Goal: Navigation & Orientation: Find specific page/section

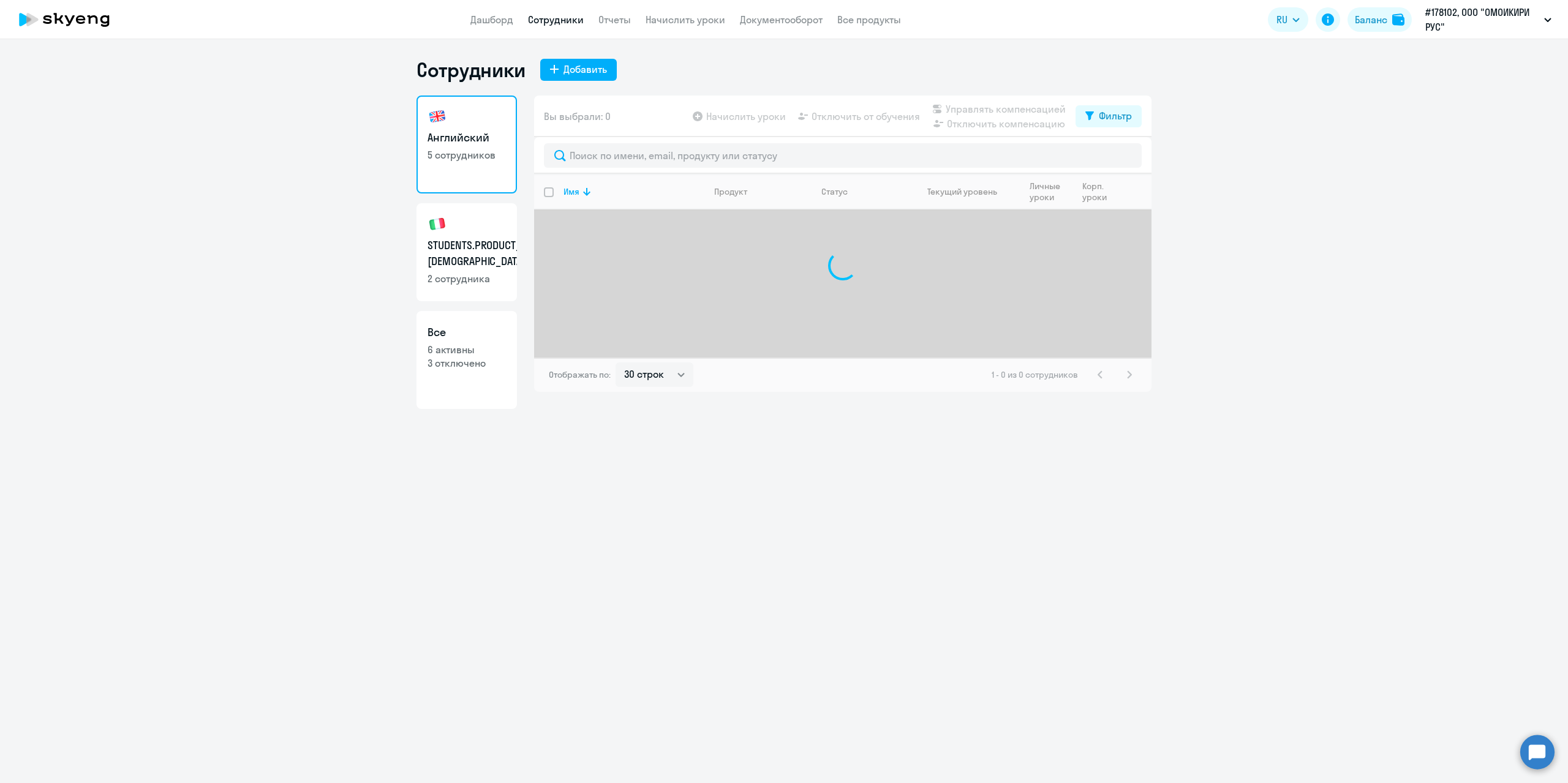
select select "30"
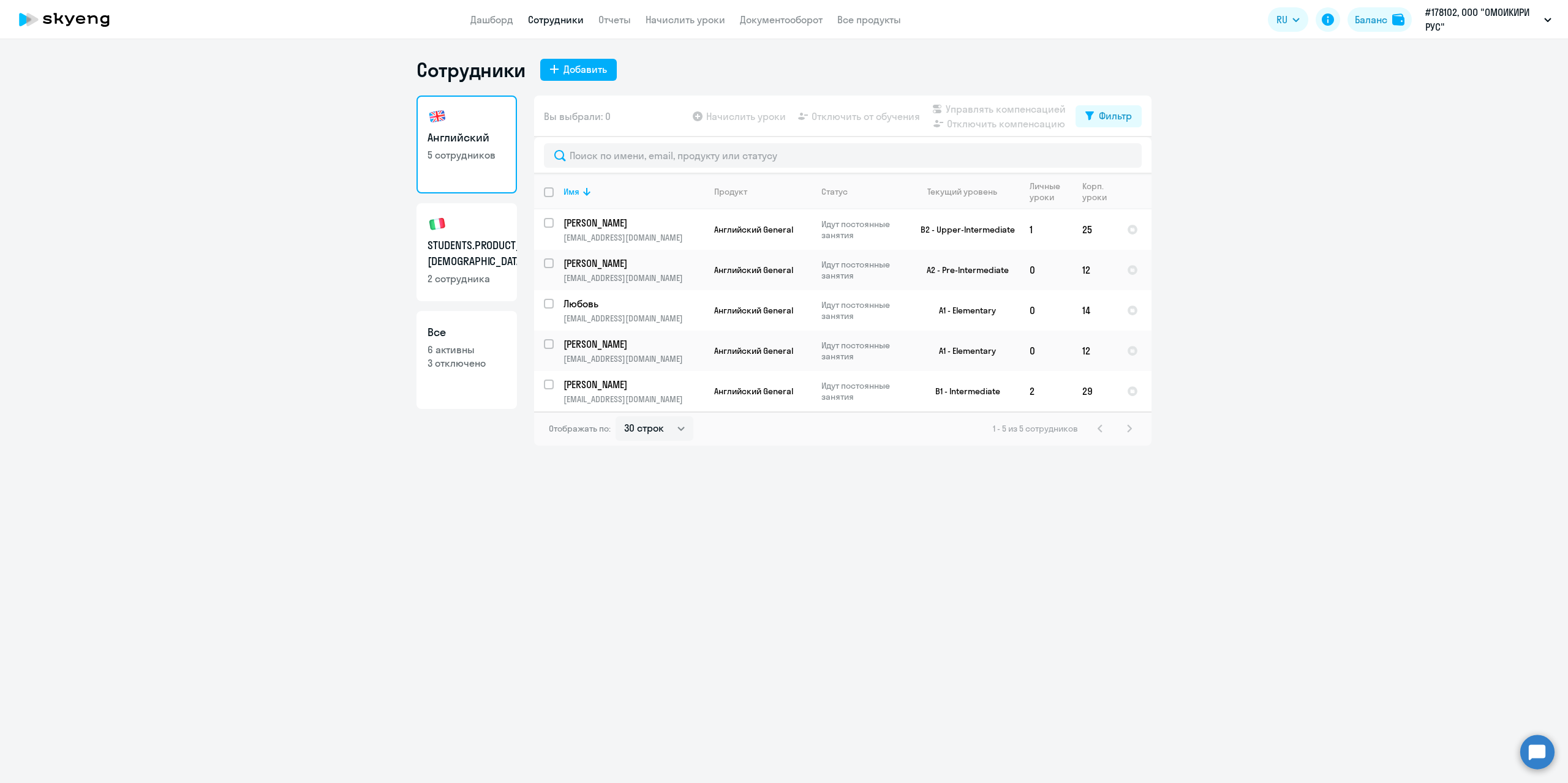
click at [473, 250] on h3 "STUDENTS.PRODUCT_GROUP.[DEMOGRAPHIC_DATA]" at bounding box center [466, 253] width 78 height 32
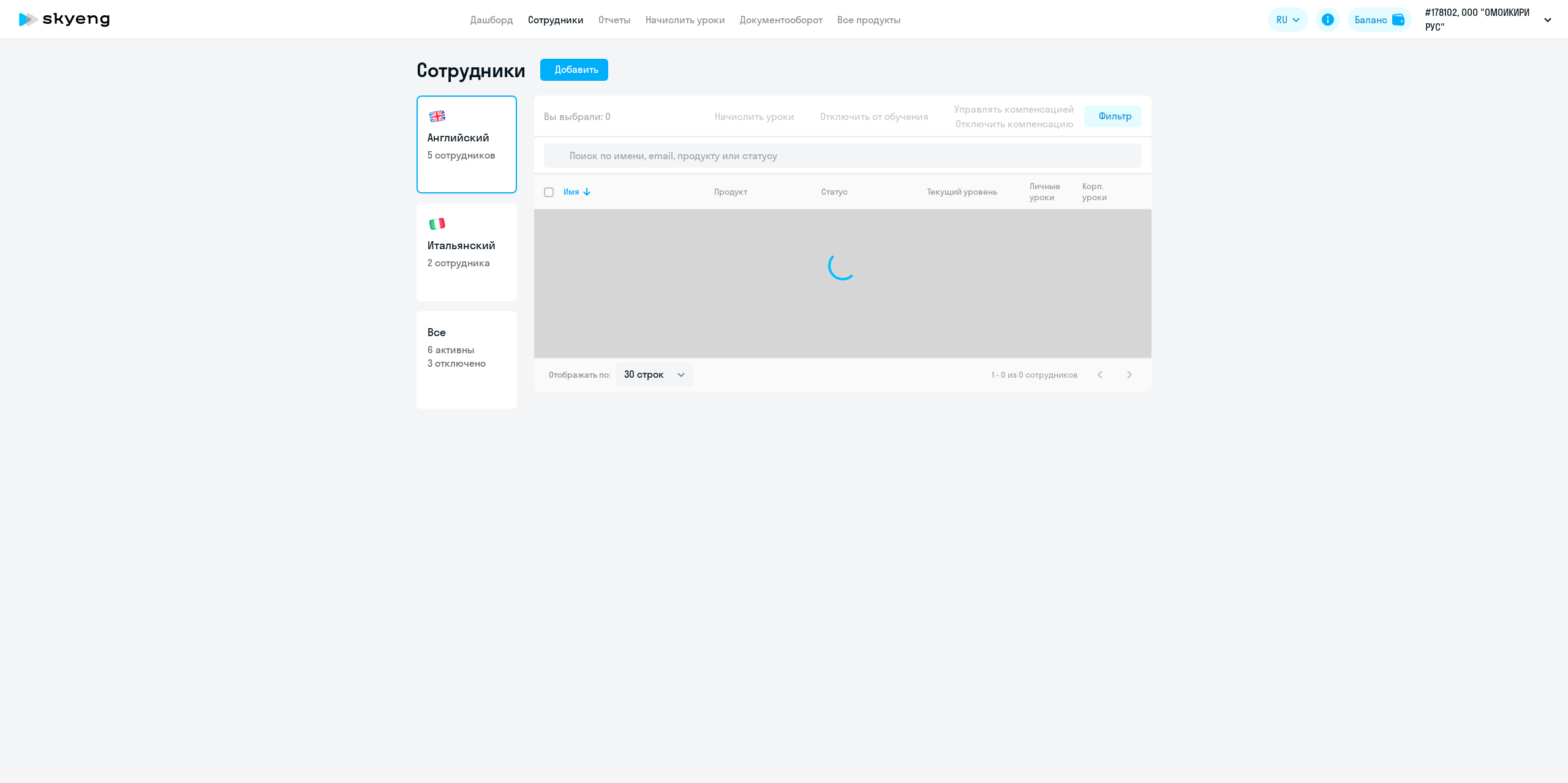
select select "30"
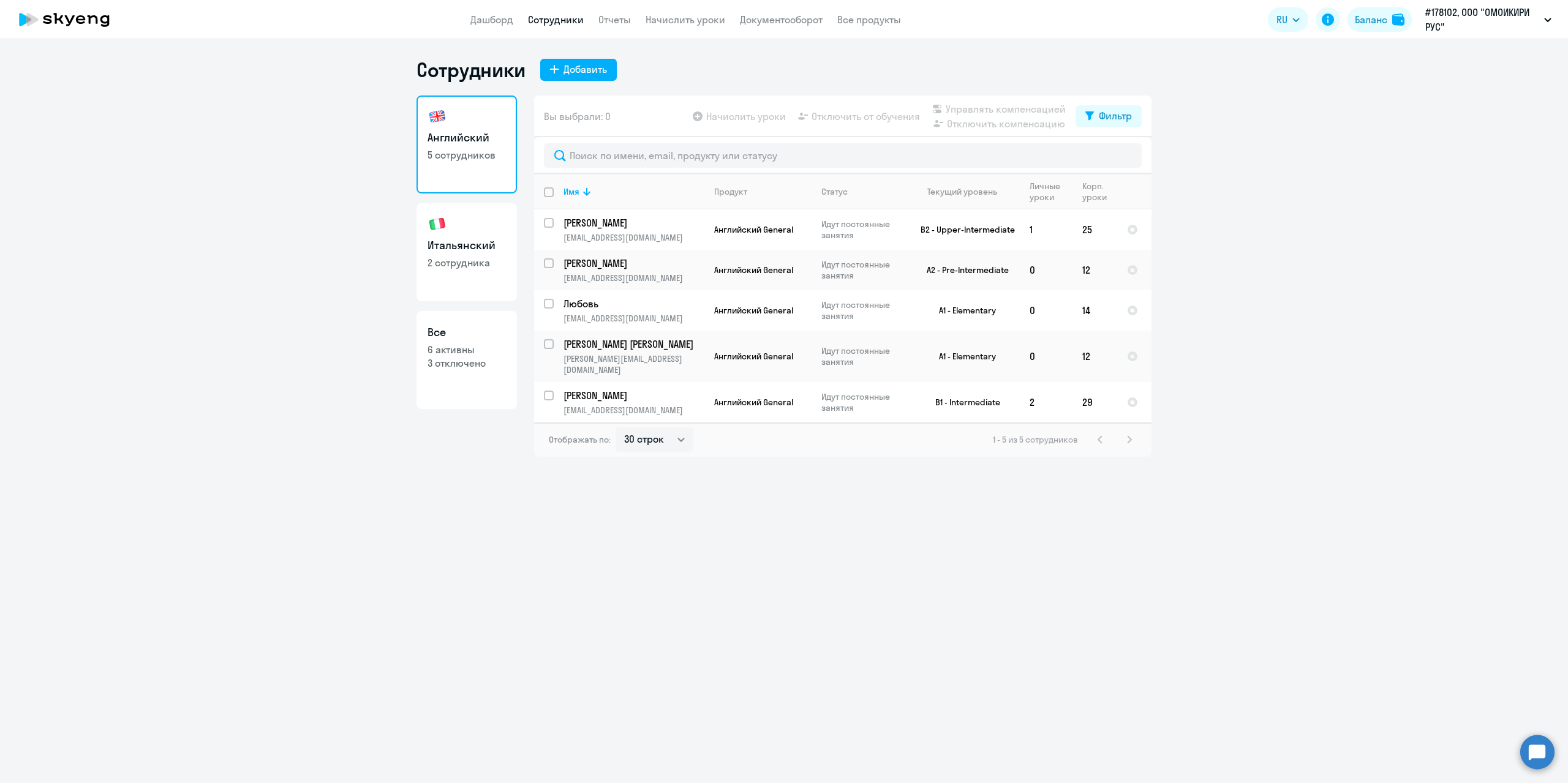
click at [457, 265] on p "2 сотрудника" at bounding box center [466, 262] width 78 height 13
select select "30"
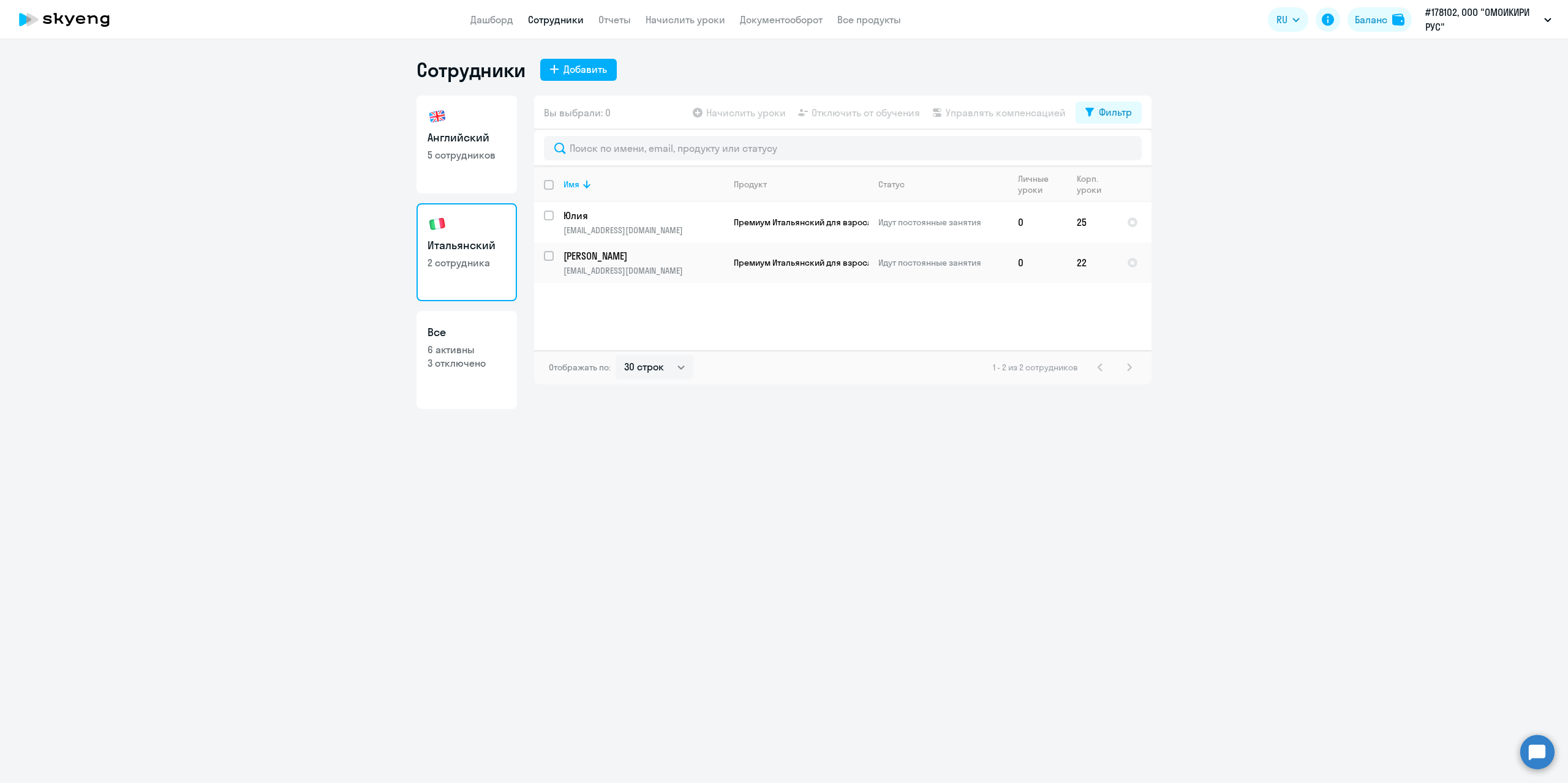
click at [458, 128] on link "Английский 5 сотрудников" at bounding box center [467, 144] width 101 height 98
select select "30"
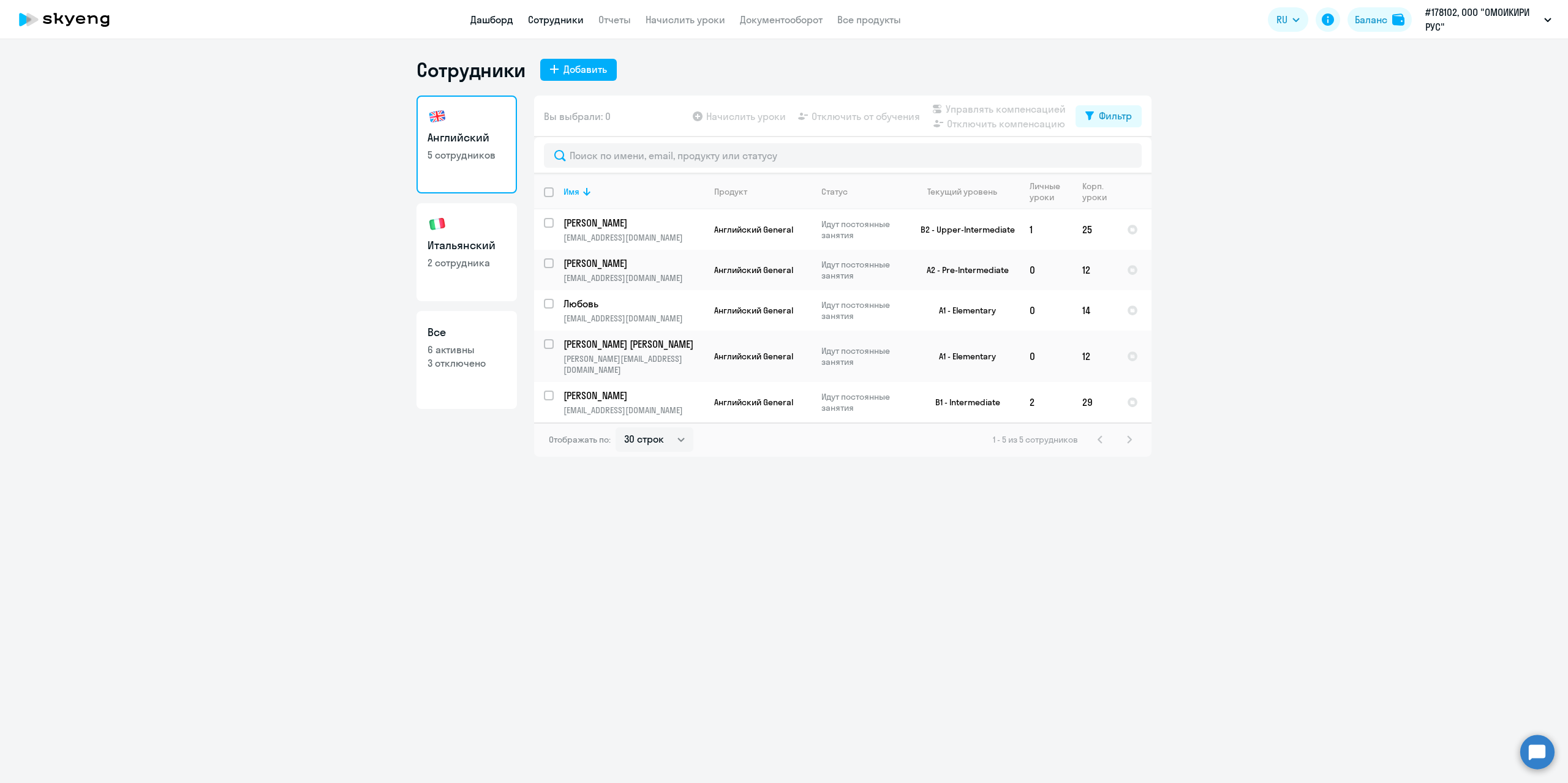
click at [501, 20] on link "Дашборд" at bounding box center [492, 19] width 43 height 12
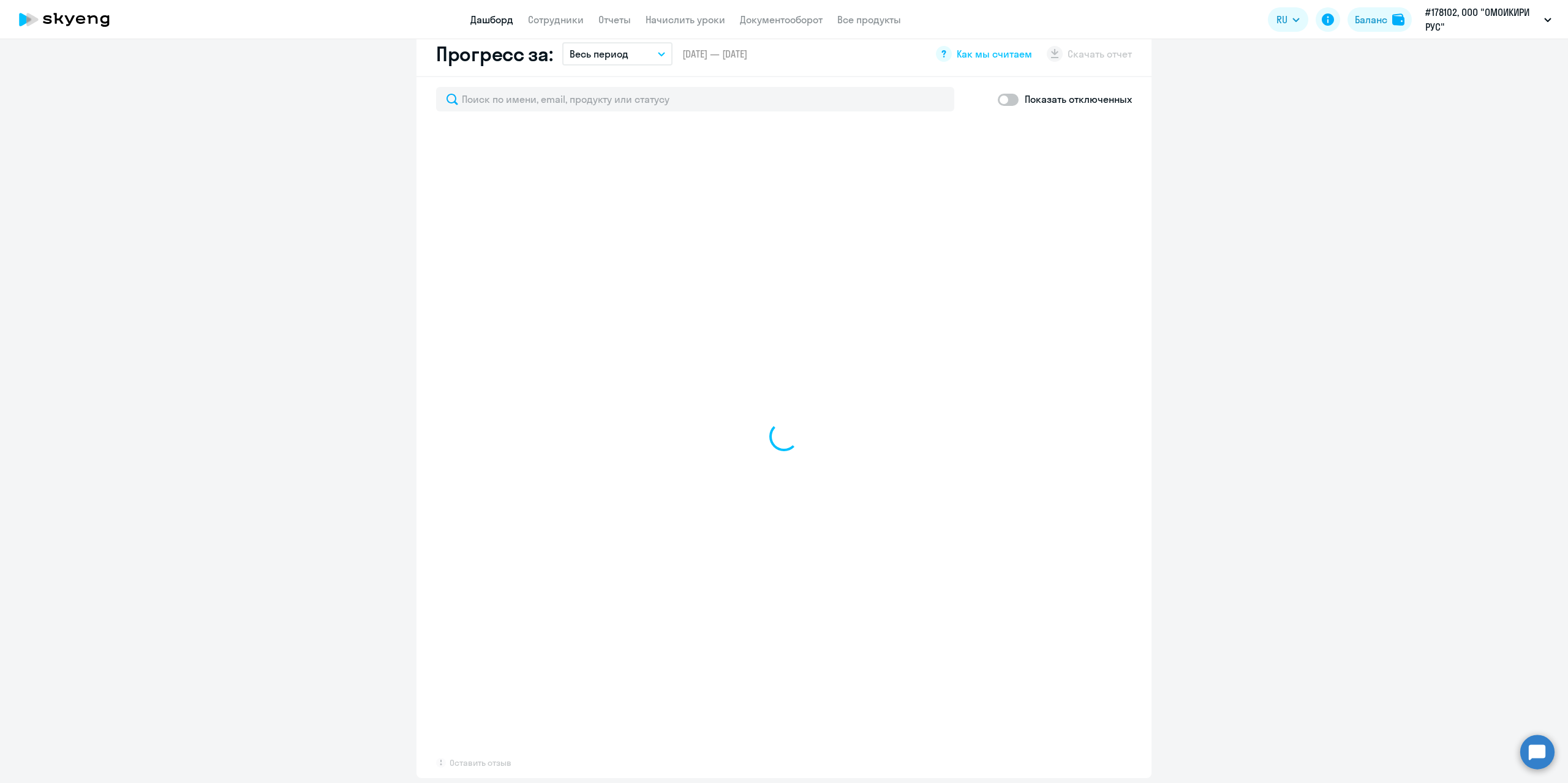
select select "30"
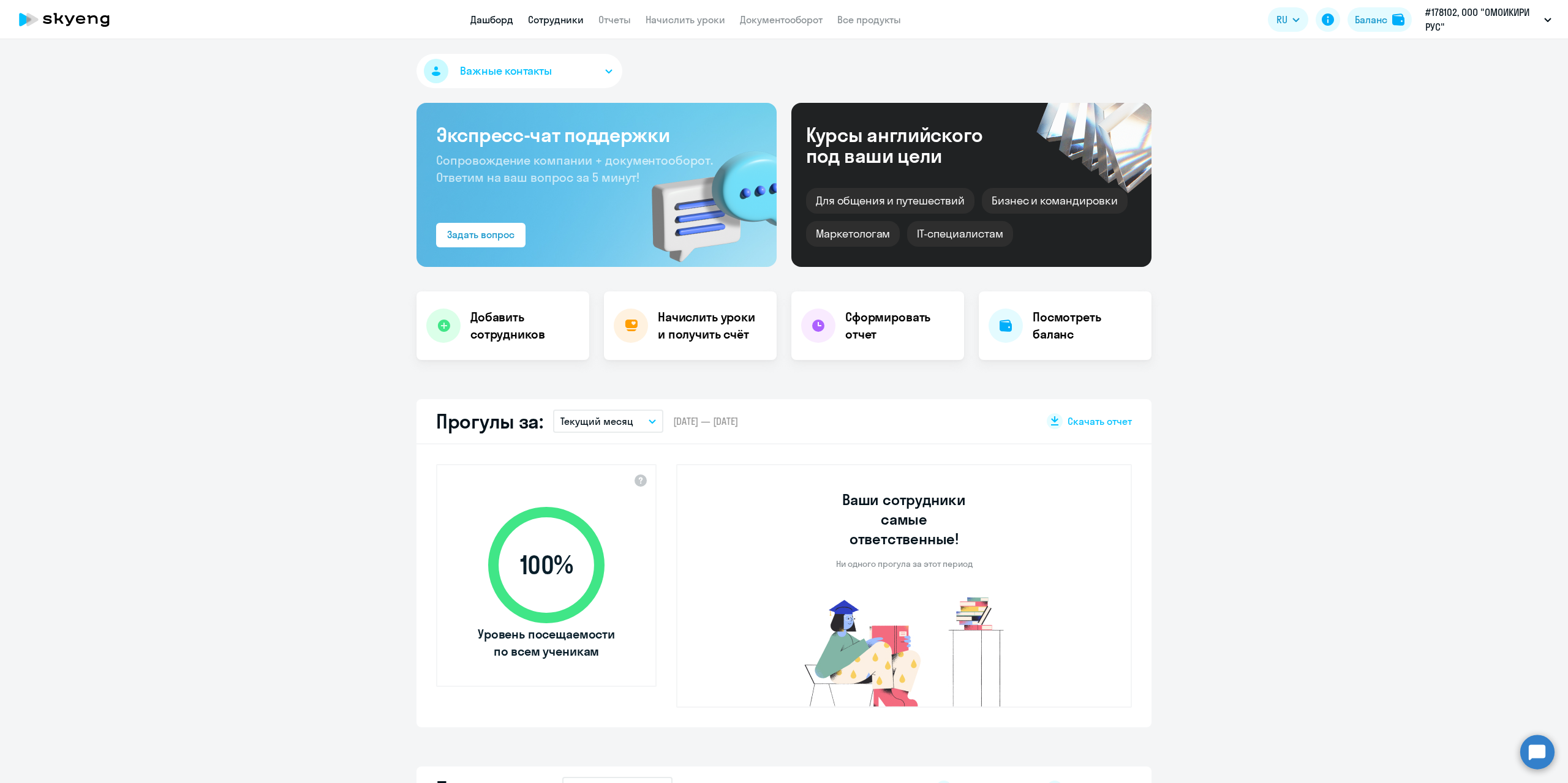
click at [572, 20] on link "Сотрудники" at bounding box center [556, 19] width 56 height 12
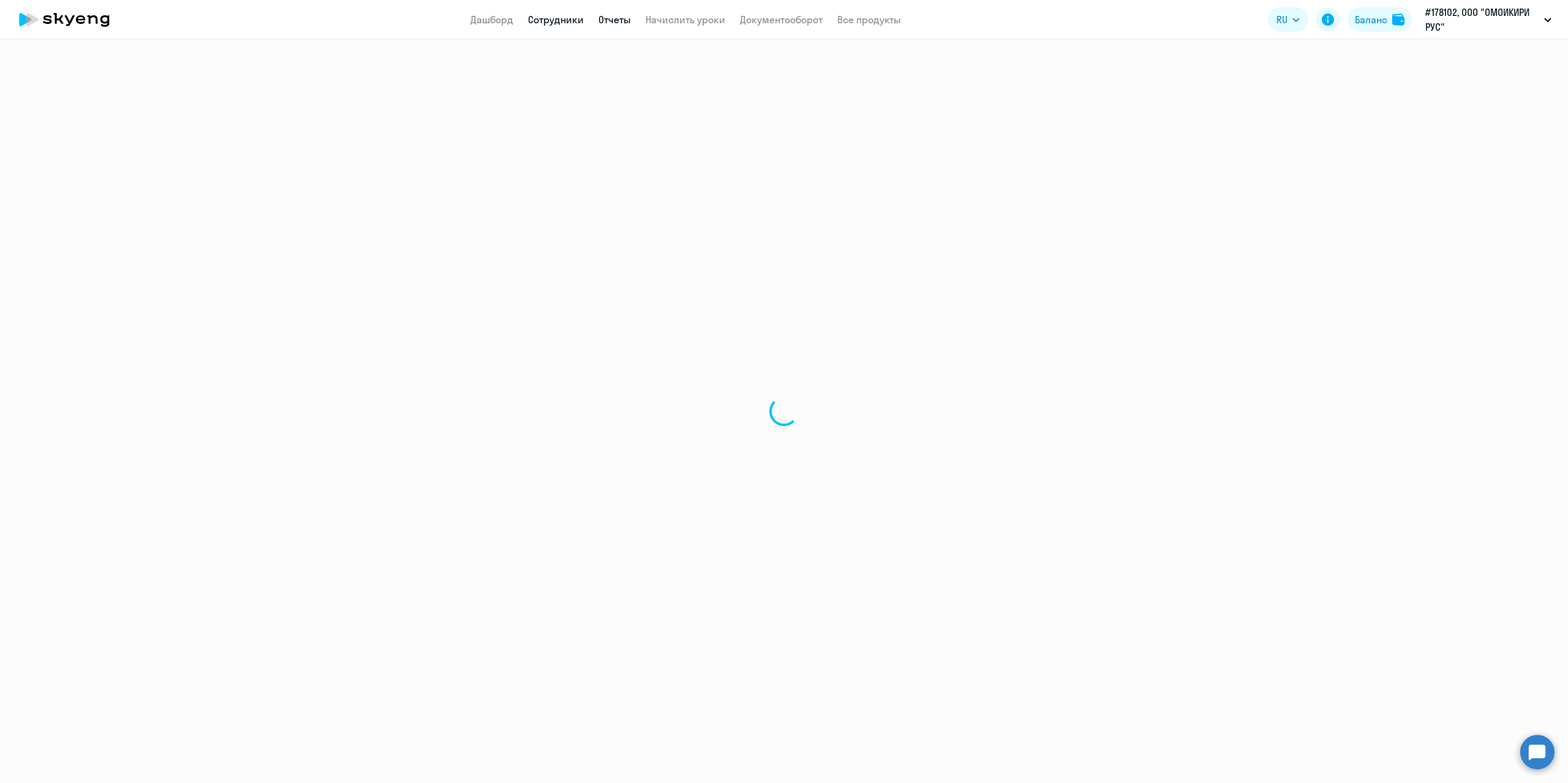
select select "30"
